Goal: Information Seeking & Learning: Learn about a topic

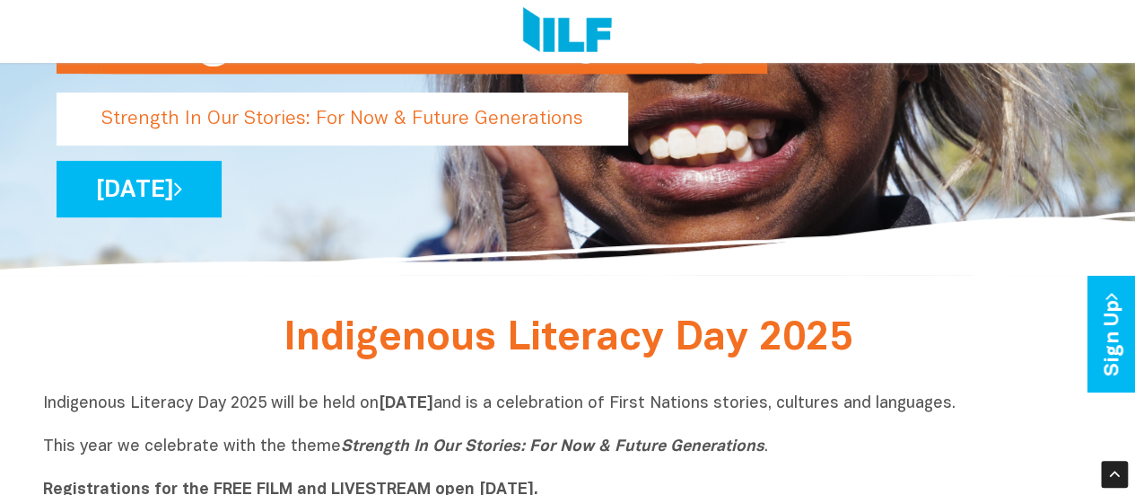
scroll to position [248, 0]
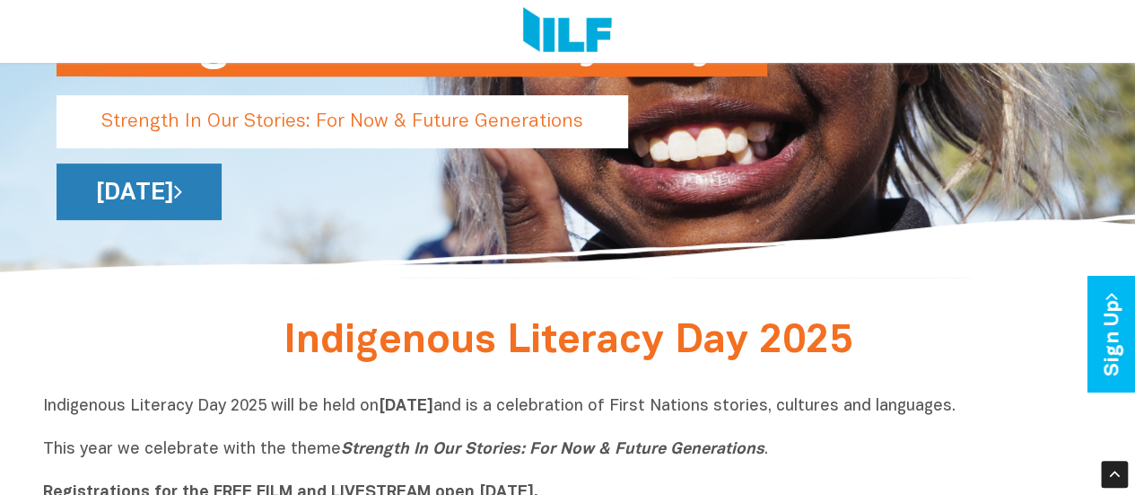
click at [222, 194] on link "[DATE]" at bounding box center [139, 191] width 165 height 57
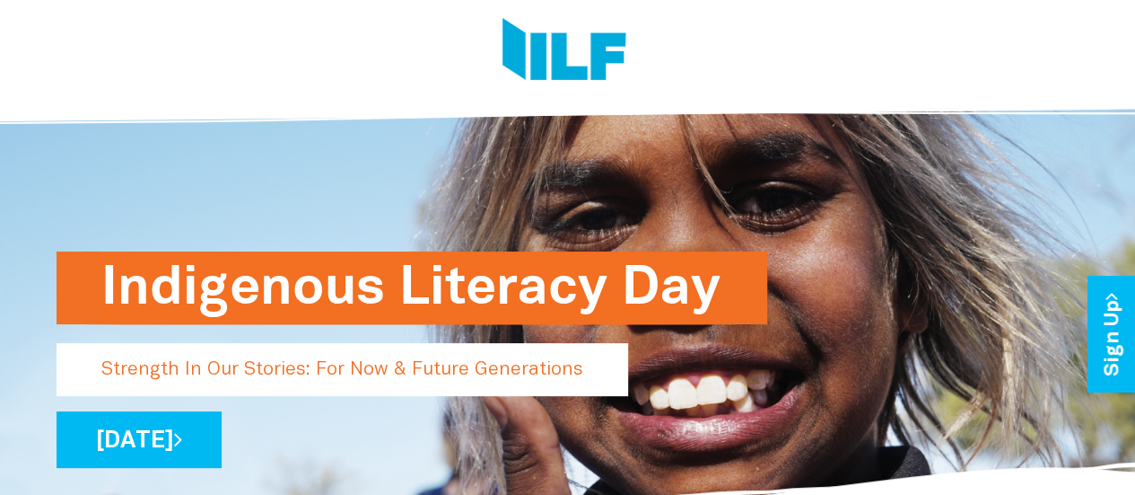
scroll to position [1, 0]
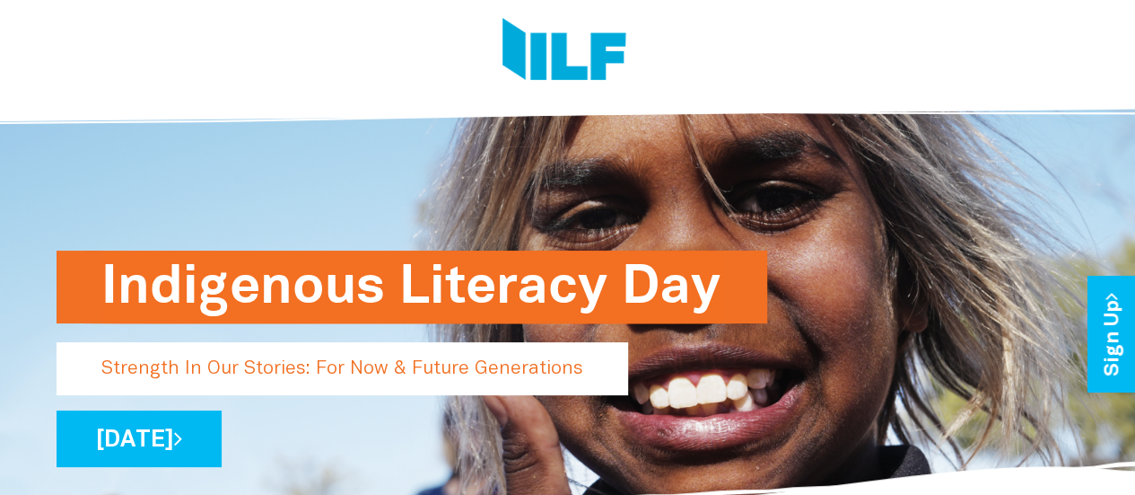
click at [615, 267] on h1 "Indigenous Literacy Day" at bounding box center [411, 286] width 621 height 73
